Goal: Task Accomplishment & Management: Use online tool/utility

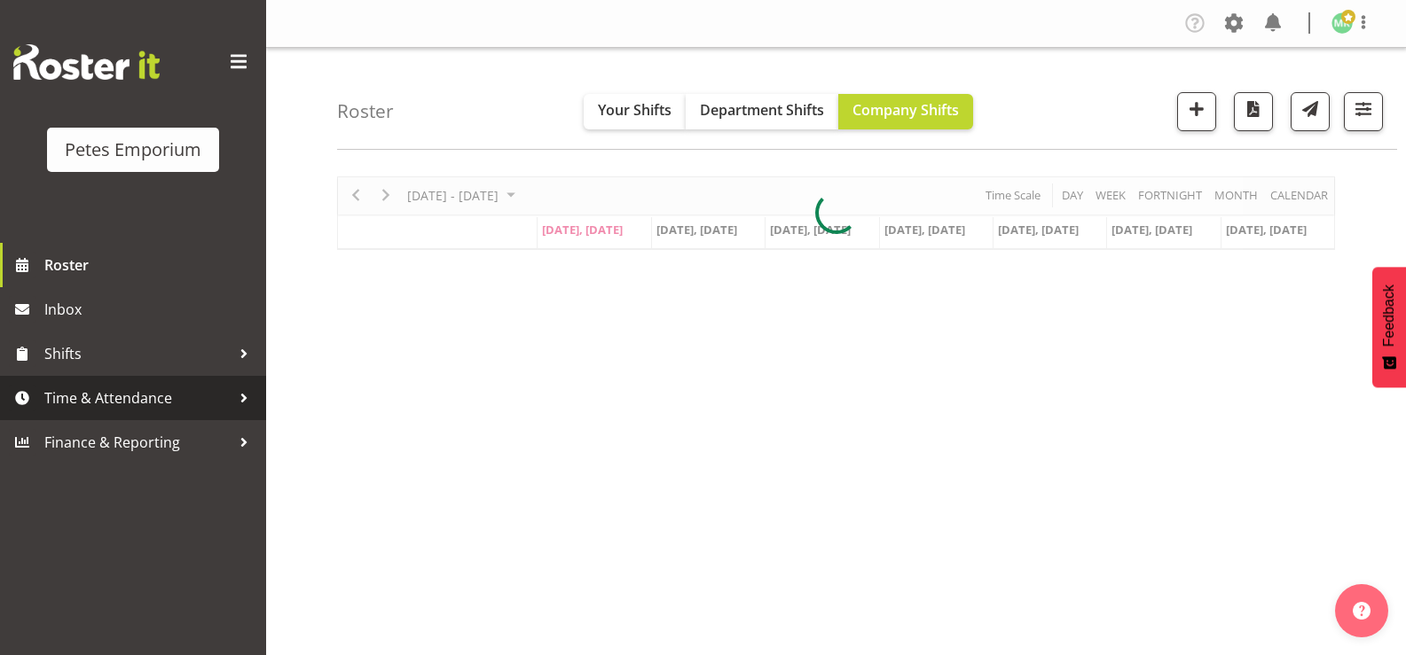
click at [112, 401] on span "Time & Attendance" at bounding box center [137, 398] width 186 height 27
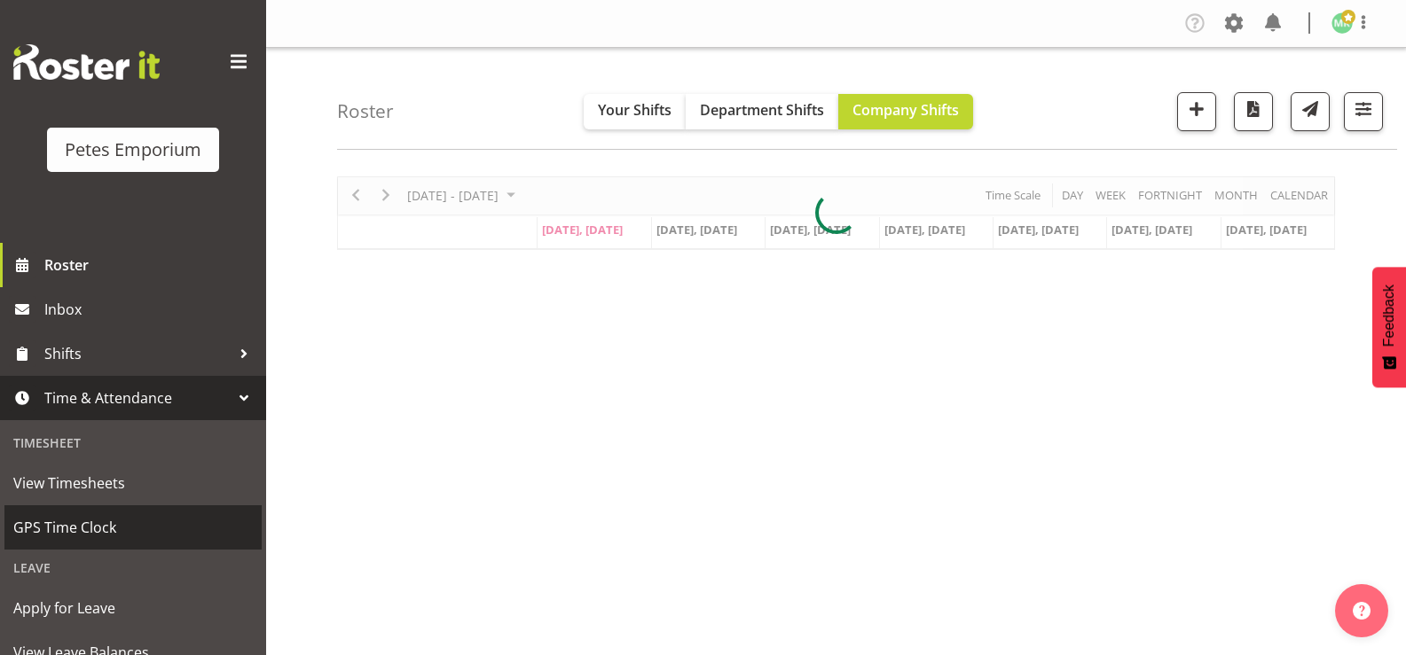
click at [102, 521] on span "GPS Time Clock" at bounding box center [132, 527] width 239 height 27
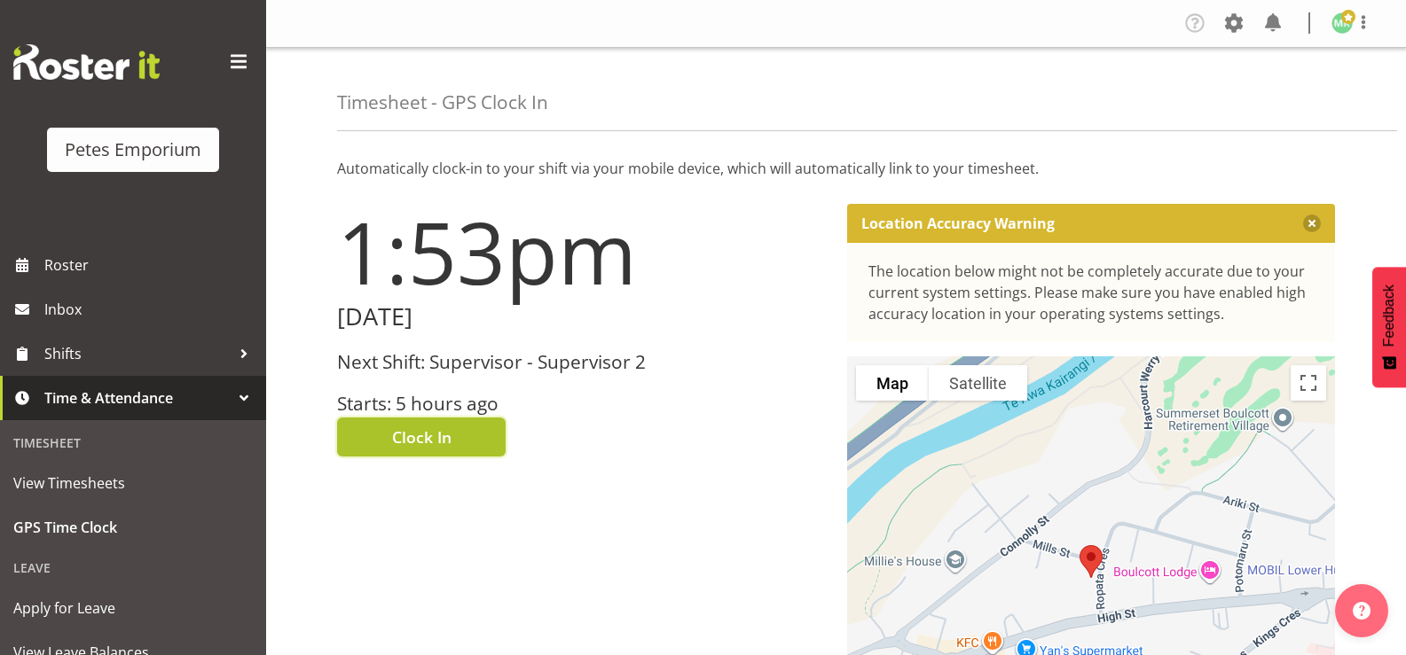
click at [485, 448] on button "Clock In" at bounding box center [421, 437] width 169 height 39
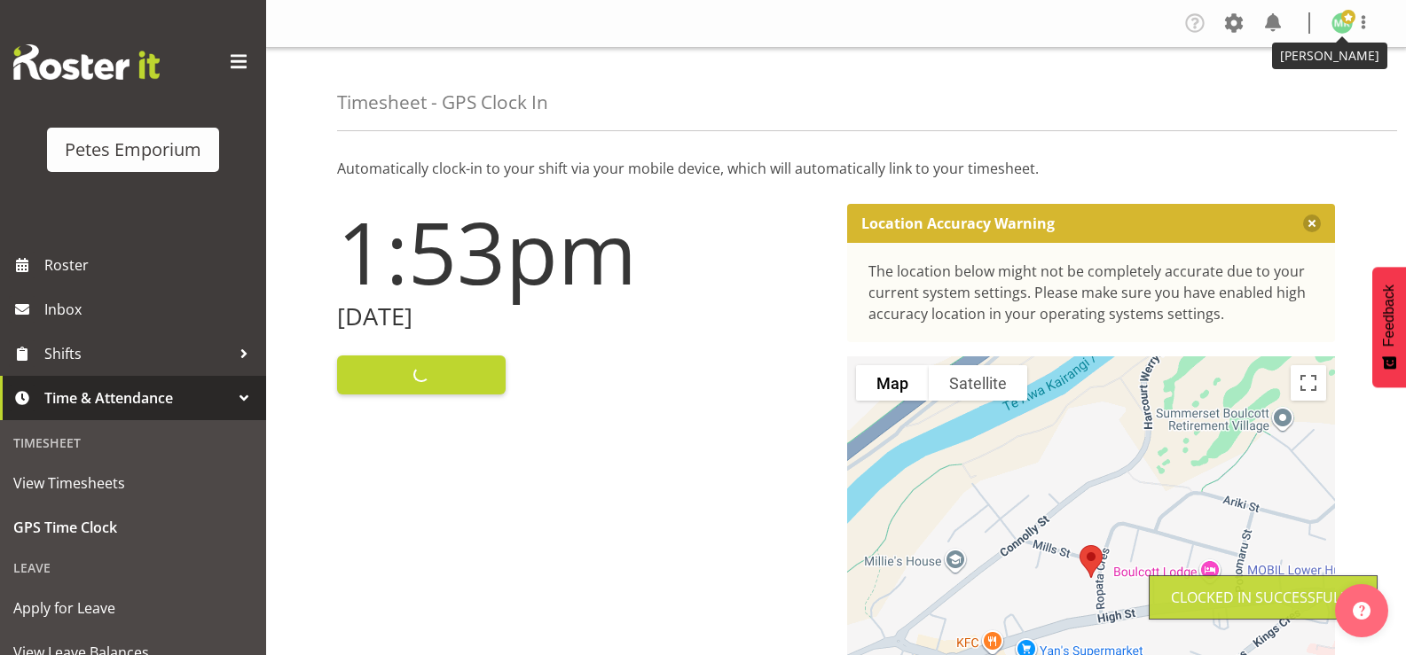
click at [1340, 19] on img at bounding box center [1341, 22] width 21 height 21
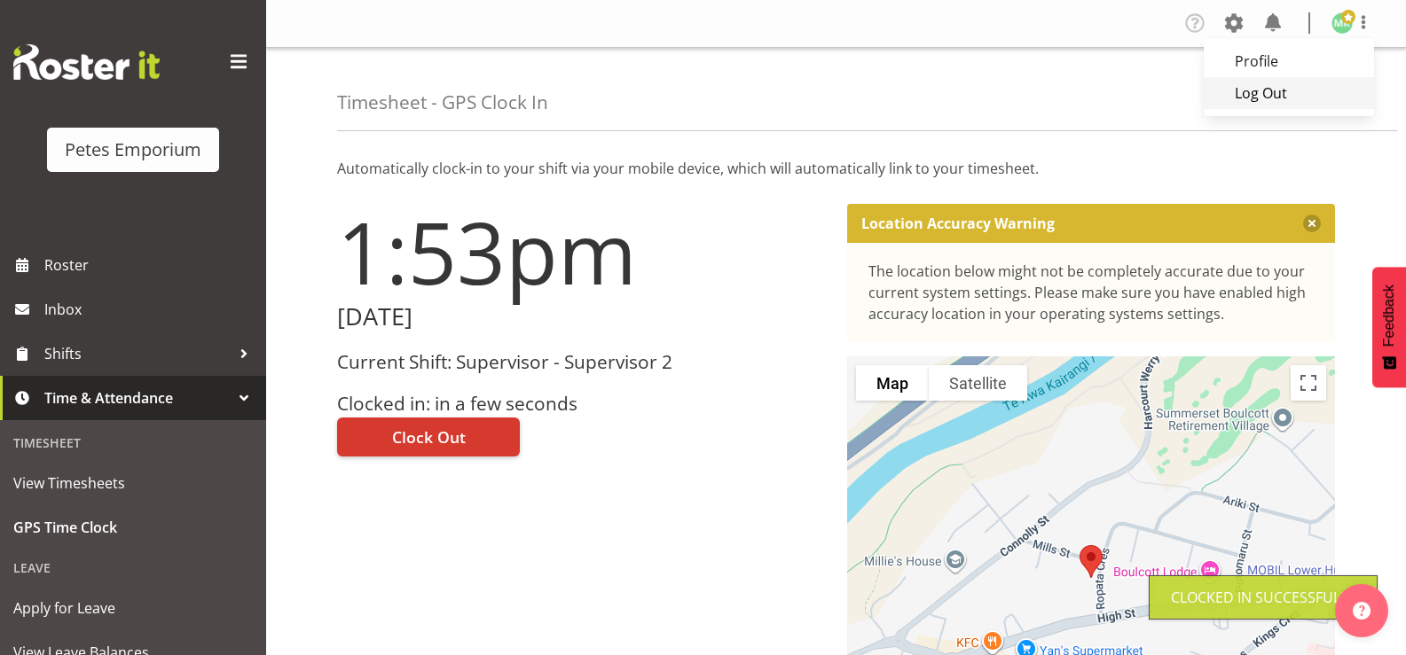
click at [1259, 88] on link "Log Out" at bounding box center [1289, 93] width 170 height 32
